Goal: Task Accomplishment & Management: Manage account settings

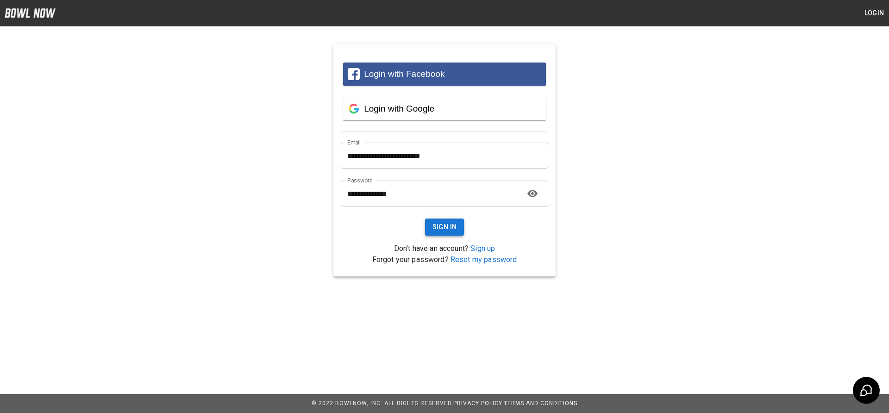
click at [440, 228] on button "Sign In" at bounding box center [444, 226] width 39 height 17
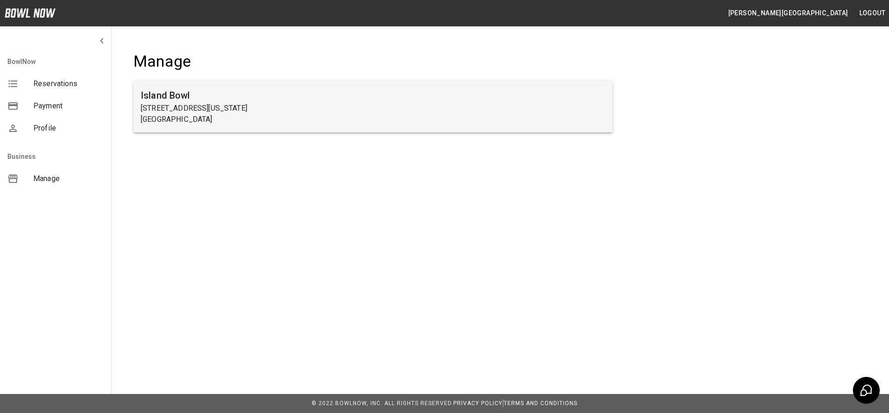
click at [440, 111] on p "[STREET_ADDRESS][US_STATE]" at bounding box center [373, 108] width 464 height 11
click at [197, 106] on p "[STREET_ADDRESS][US_STATE]" at bounding box center [373, 108] width 464 height 11
click at [287, 108] on p "[STREET_ADDRESS][US_STATE]" at bounding box center [373, 108] width 464 height 11
click at [233, 115] on p "[GEOGRAPHIC_DATA]" at bounding box center [373, 119] width 464 height 11
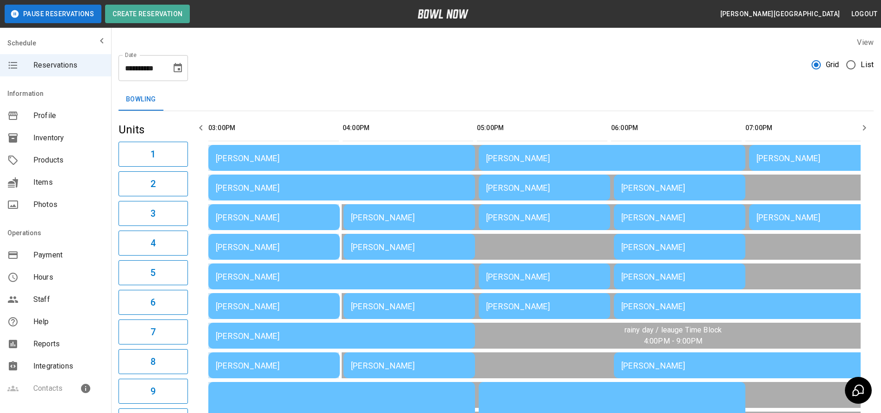
click at [289, 161] on div "[PERSON_NAME]" at bounding box center [342, 158] width 252 height 10
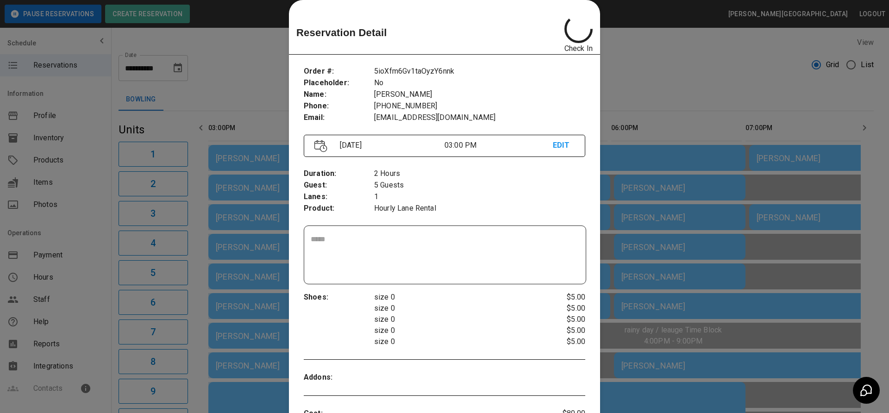
scroll to position [64, 0]
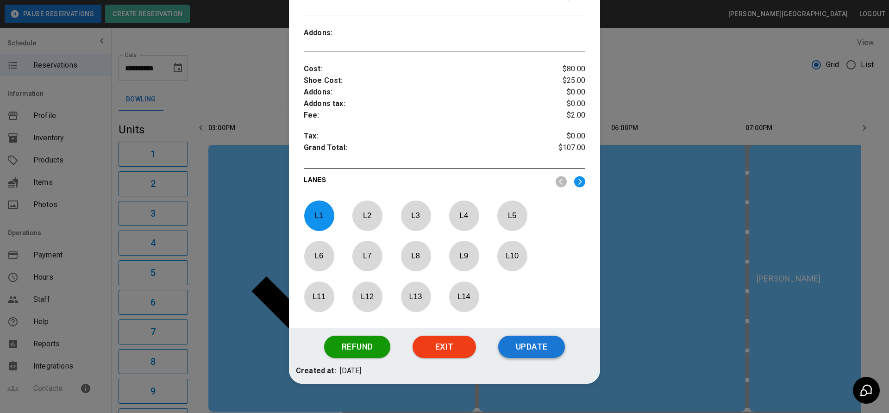
click at [521, 344] on button "Update" at bounding box center [531, 347] width 67 height 22
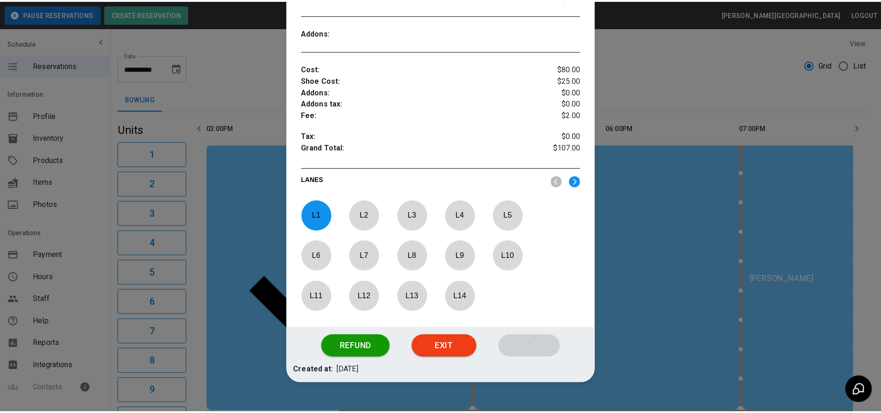
scroll to position [310, 0]
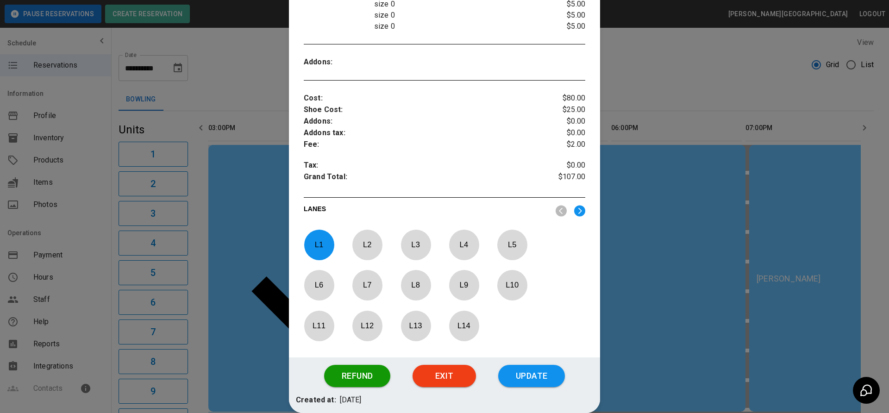
click at [531, 375] on button "Update" at bounding box center [531, 376] width 67 height 22
click at [647, 79] on div at bounding box center [444, 206] width 889 height 413
